Goal: Information Seeking & Learning: Learn about a topic

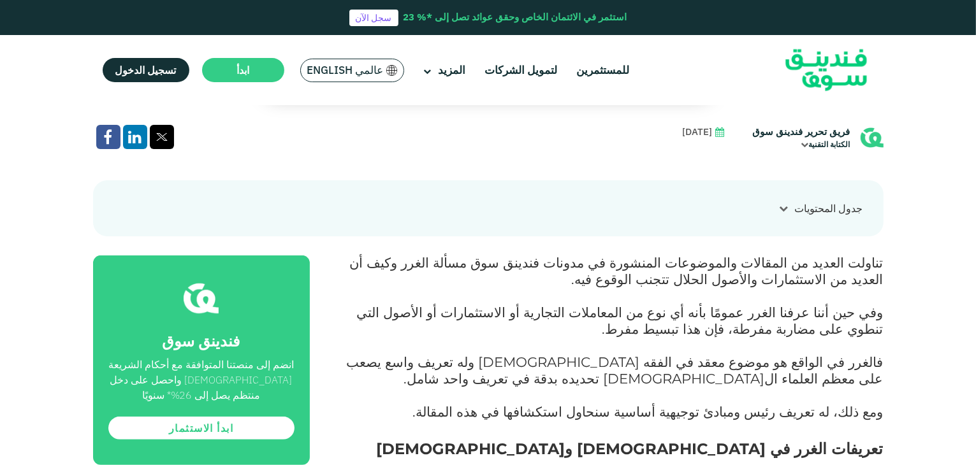
scroll to position [814, 0]
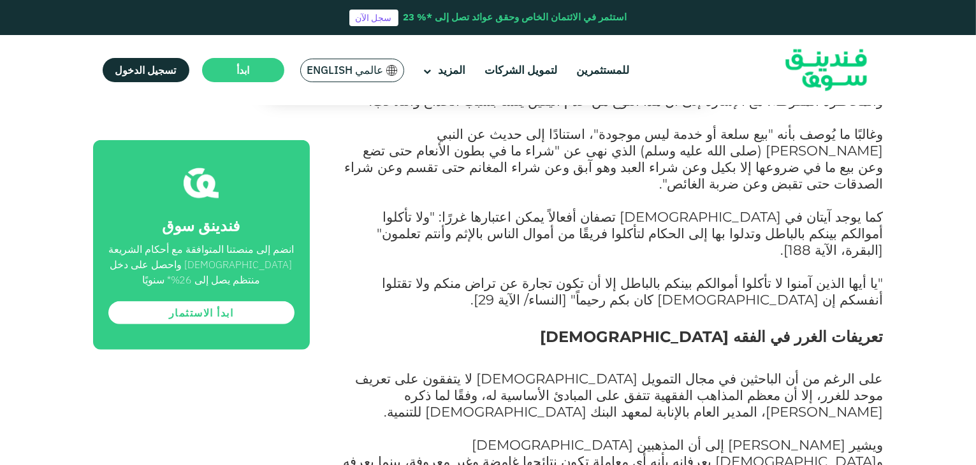
click at [882, 328] on span "تعريفات الغرر في الفقه [DEMOGRAPHIC_DATA]" at bounding box center [712, 337] width 343 height 18
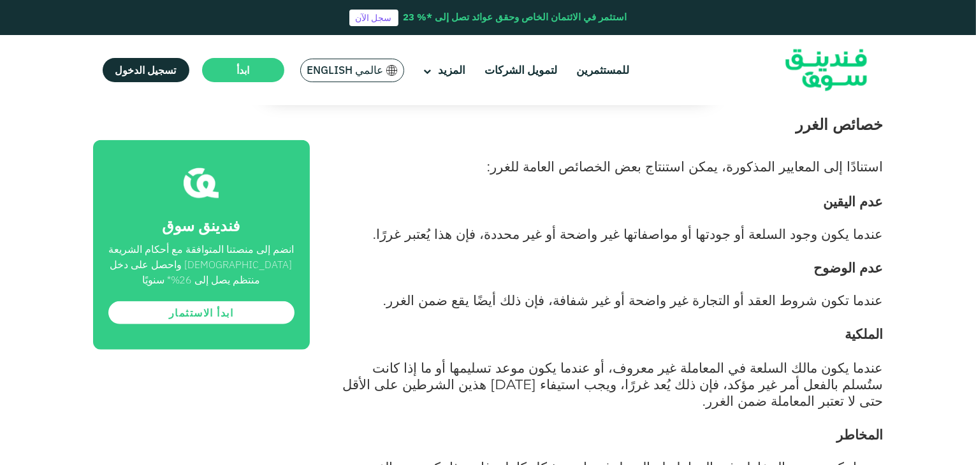
click at [971, 70] on header "استثمر في الائتمان الخاص وحقق عوائد تصل إلى *% 23 سجل الآن للمستثمرين لتمويل ال…" at bounding box center [488, 52] width 976 height 105
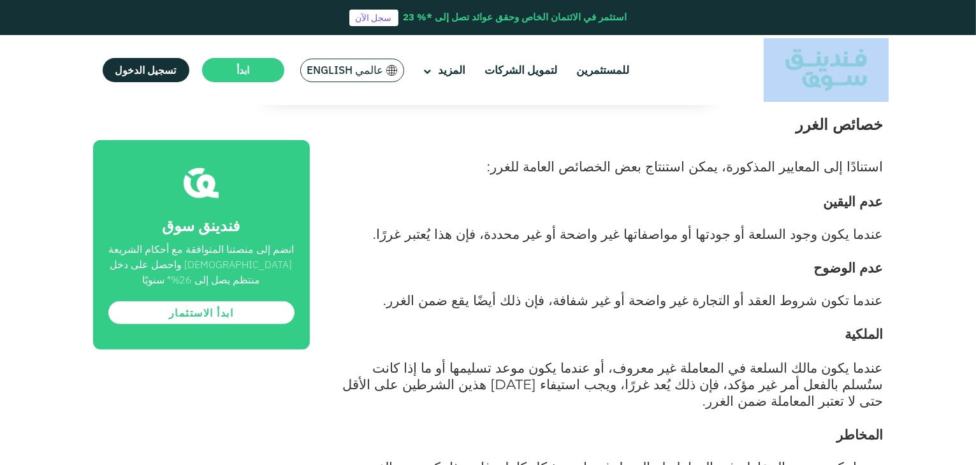
click at [971, 70] on header "استثمر في الائتمان الخاص وحقق عوائد تصل إلى *% 23 سجل الآن للمستثمرين لتمويل ال…" at bounding box center [488, 52] width 976 height 105
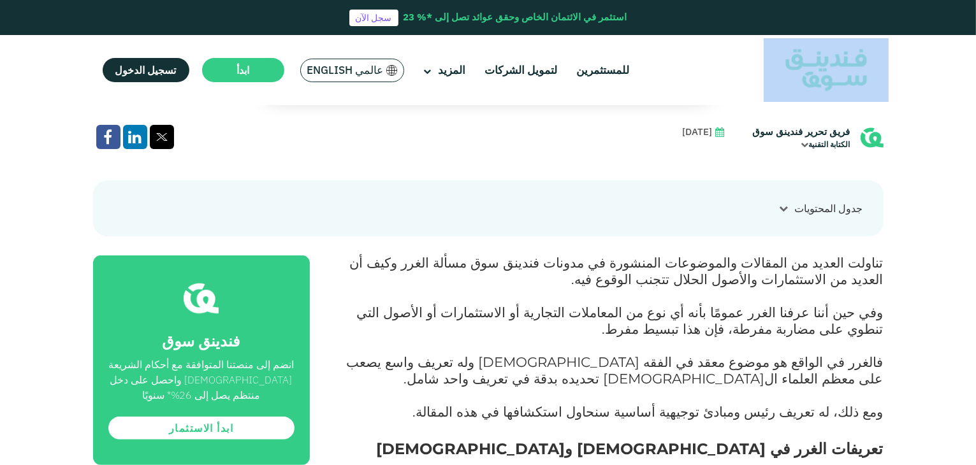
scroll to position [814, 0]
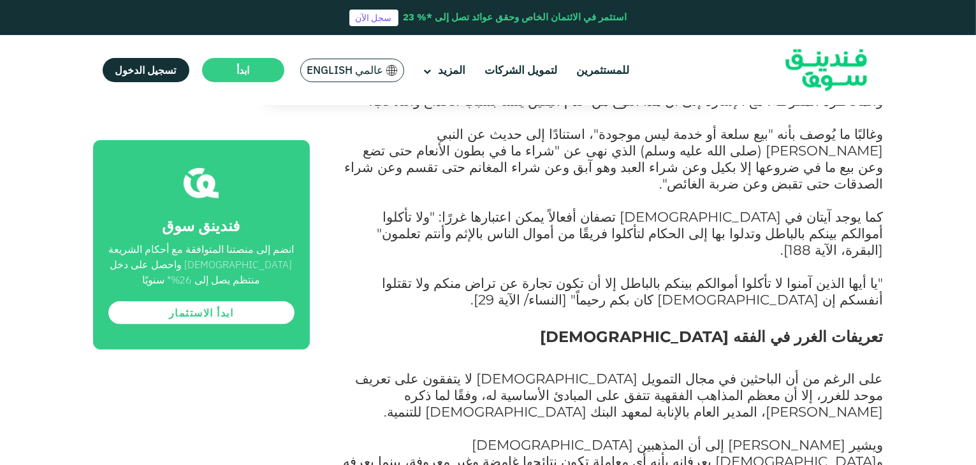
click at [882, 328] on span "تعريفات الغرر في الفقه [DEMOGRAPHIC_DATA]" at bounding box center [712, 337] width 343 height 18
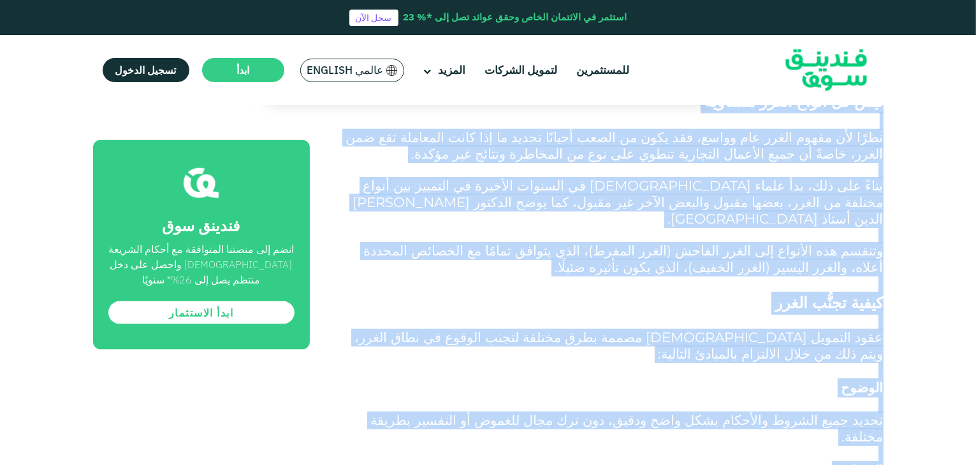
scroll to position [2019, 0]
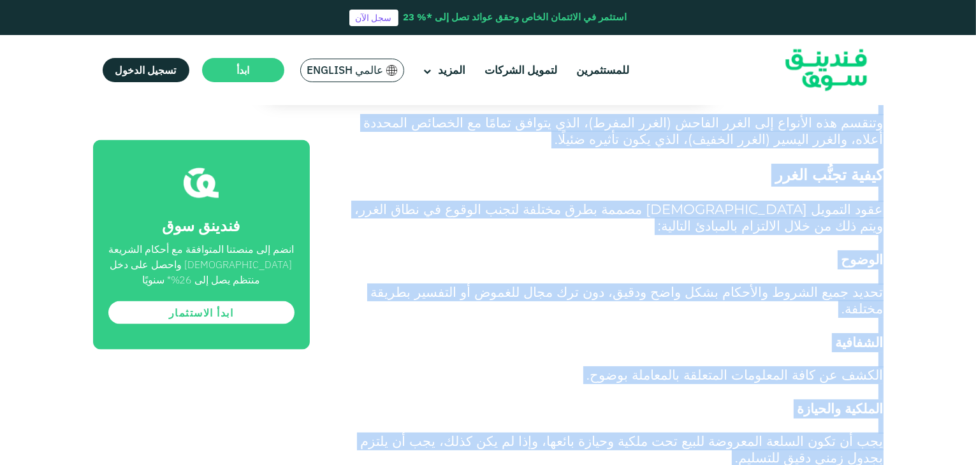
drag, startPoint x: 881, startPoint y: 282, endPoint x: 640, endPoint y: 190, distance: 258.2
copy div "loremip dolor si ametc adipisci eli seddo ei te incididu ut labo etdolor magnaa…"
